Goal: Task Accomplishment & Management: Manage account settings

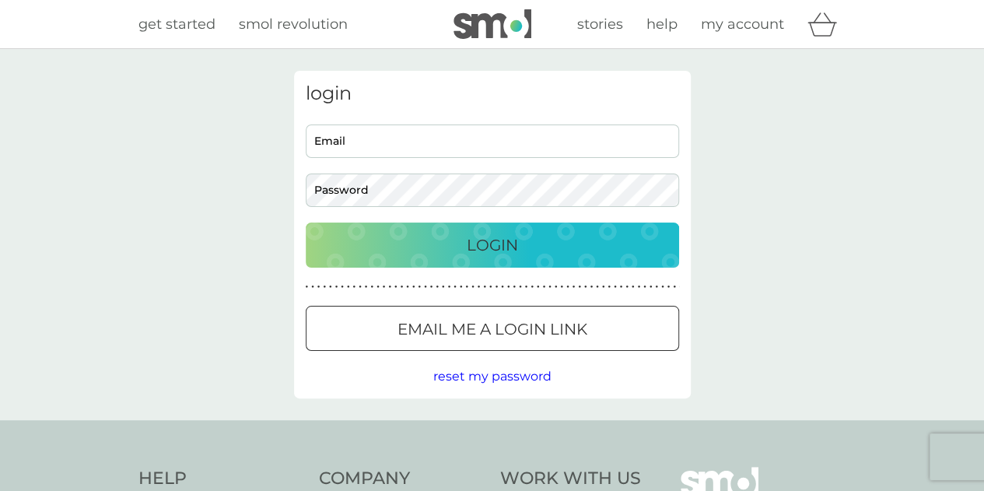
type input "nicolagilkes@hotmail.com"
click at [495, 243] on p "Login" at bounding box center [492, 245] width 51 height 25
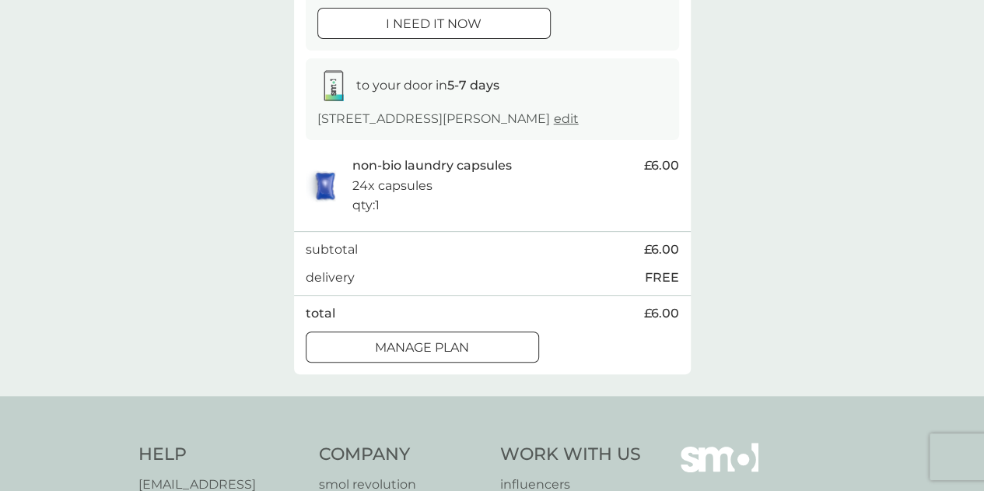
scroll to position [208, 0]
click at [410, 349] on div at bounding box center [422, 346] width 56 height 16
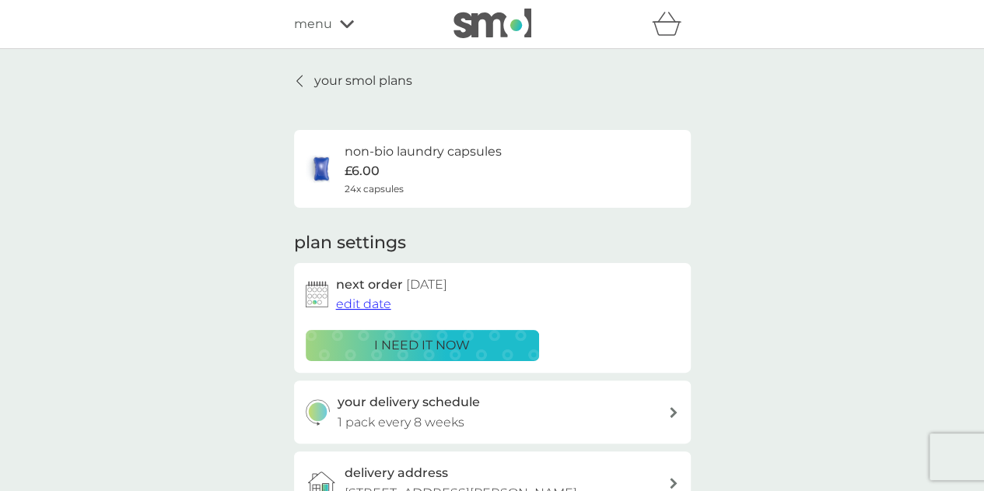
click at [367, 303] on span "edit date" at bounding box center [363, 303] width 55 height 15
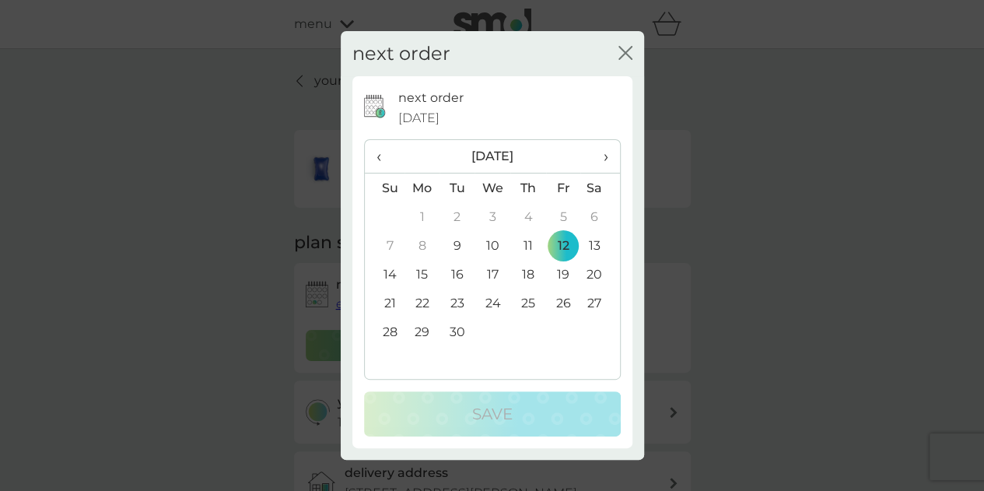
click at [608, 157] on th "›" at bounding box center [599, 156] width 39 height 33
click at [490, 304] on td "22" at bounding box center [492, 303] width 36 height 29
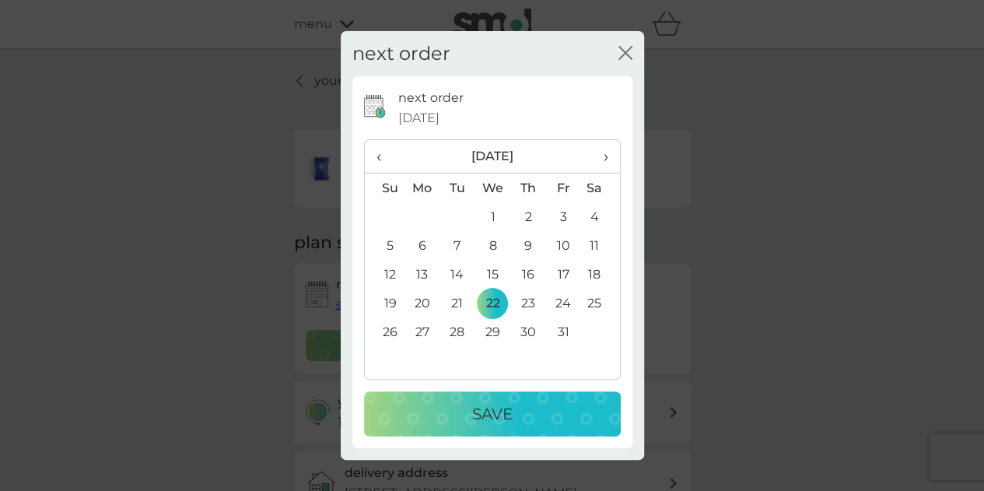
click at [493, 411] on p "Save" at bounding box center [492, 413] width 40 height 25
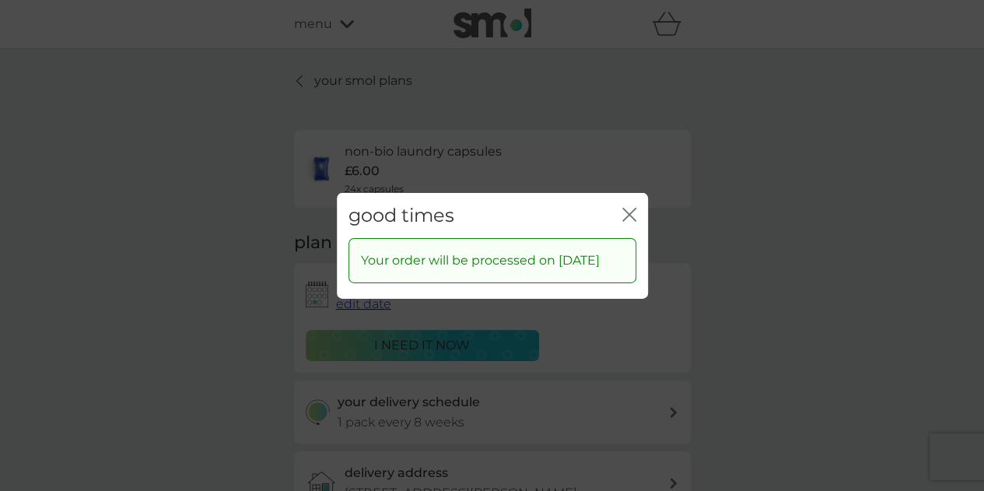
click at [630, 207] on icon "close" at bounding box center [629, 214] width 14 height 14
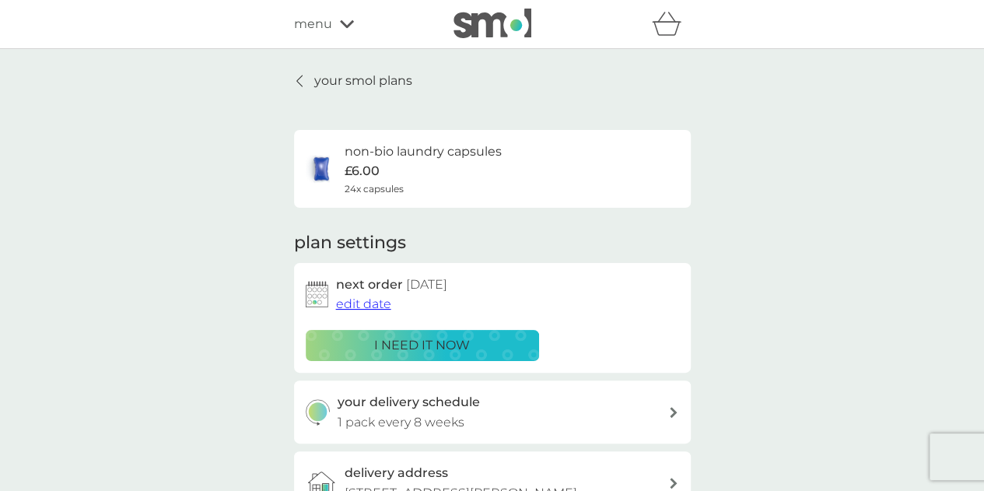
click at [355, 80] on p "your smol plans" at bounding box center [363, 81] width 98 height 20
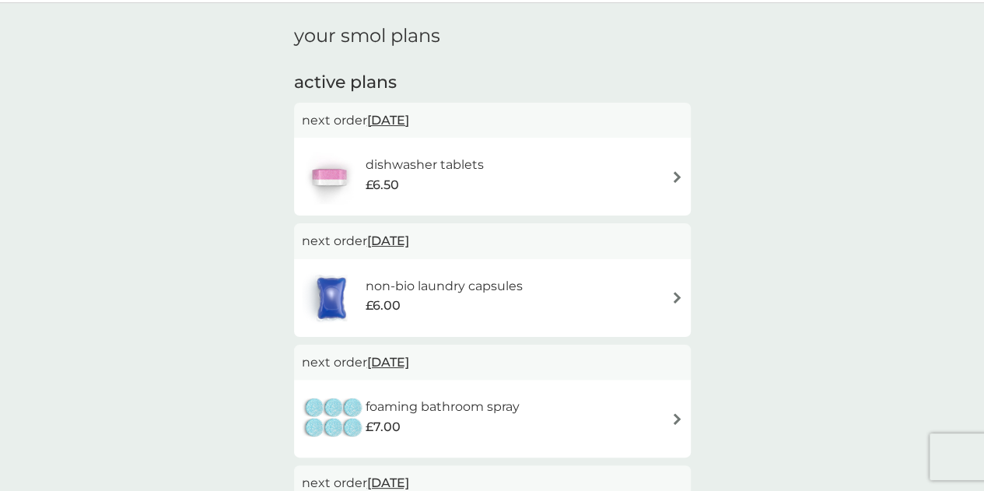
scroll to position [39, 0]
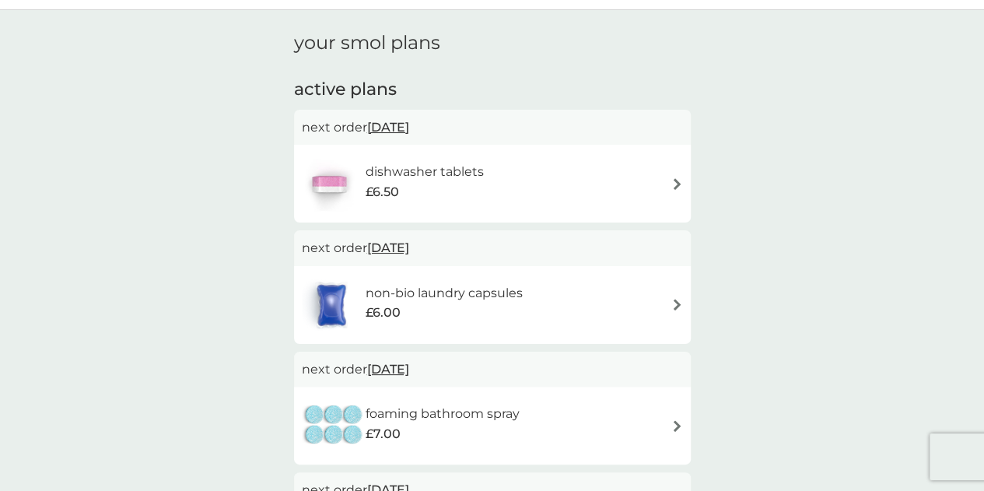
click at [541, 173] on div "dishwasher tablets £6.50" at bounding box center [492, 183] width 381 height 54
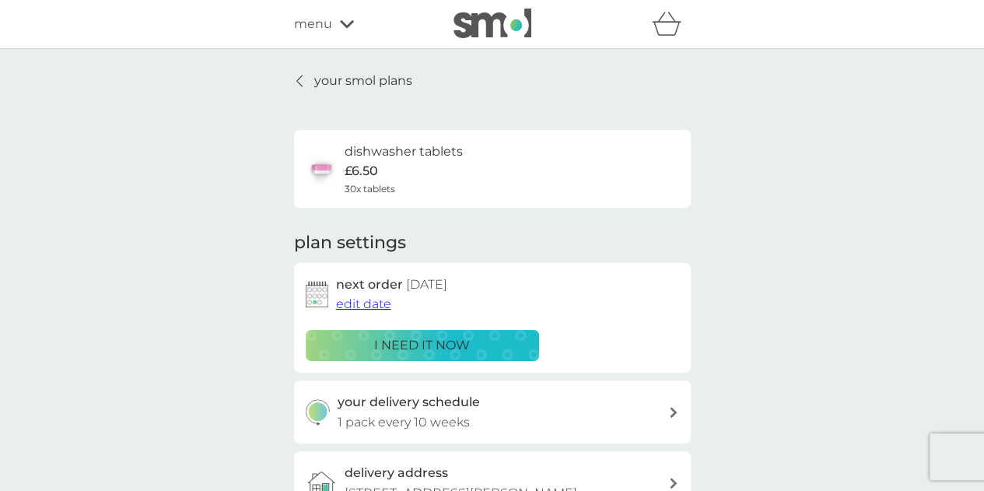
click at [367, 304] on span "edit date" at bounding box center [363, 303] width 55 height 15
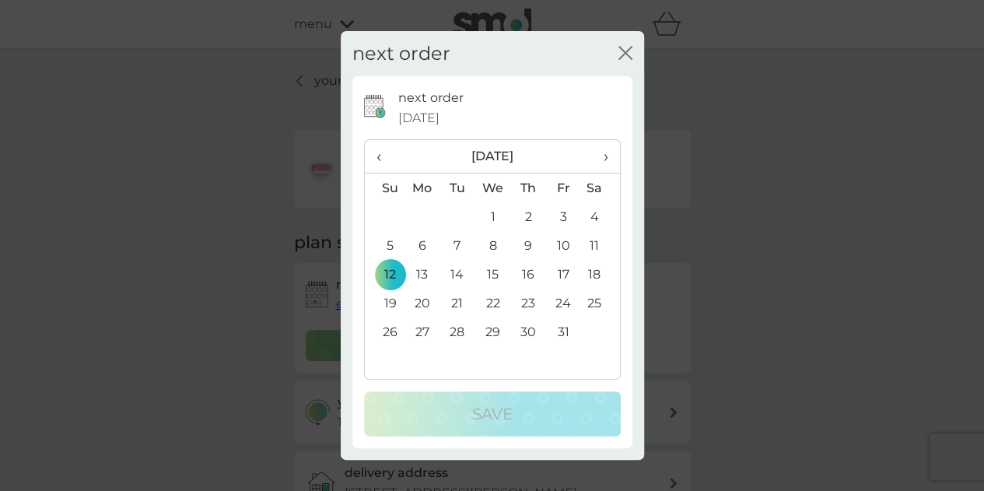
click at [425, 303] on td "20" at bounding box center [422, 303] width 36 height 29
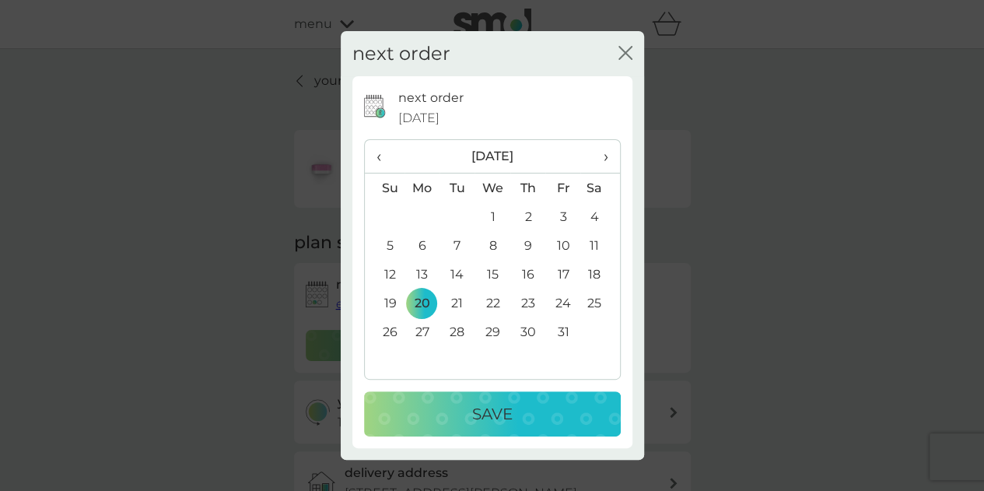
click at [477, 412] on p "Save" at bounding box center [492, 413] width 40 height 25
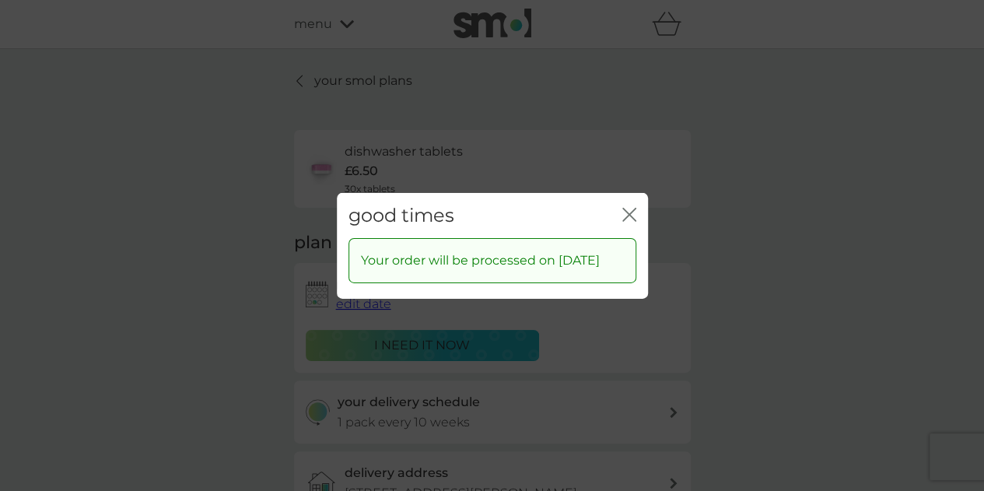
click at [624, 207] on icon "close" at bounding box center [629, 214] width 14 height 14
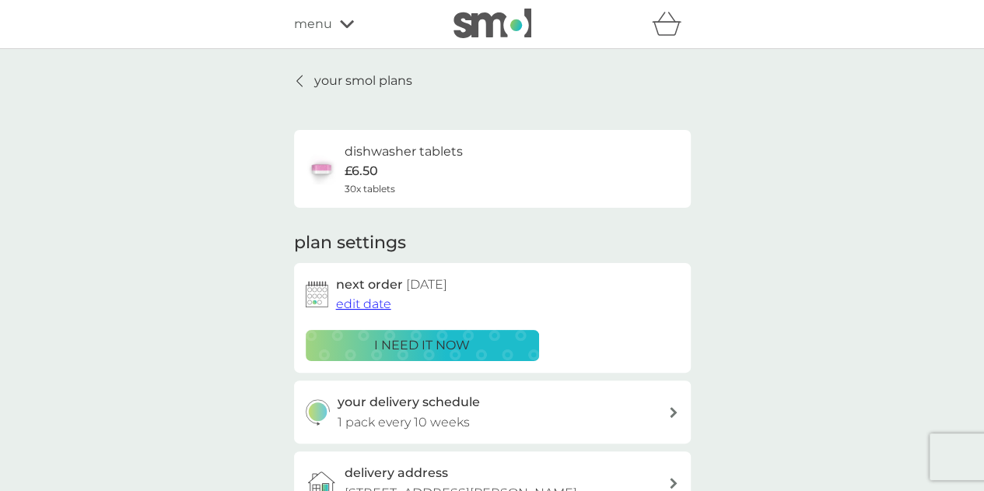
click at [348, 23] on icon at bounding box center [347, 24] width 14 height 8
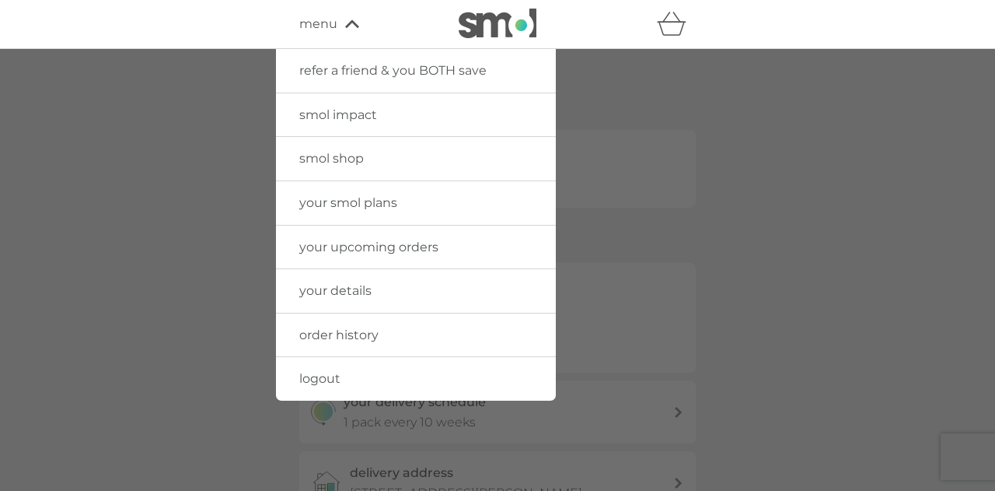
click at [321, 376] on span "logout" at bounding box center [319, 378] width 41 height 15
